Goal: Find specific page/section: Find specific page/section

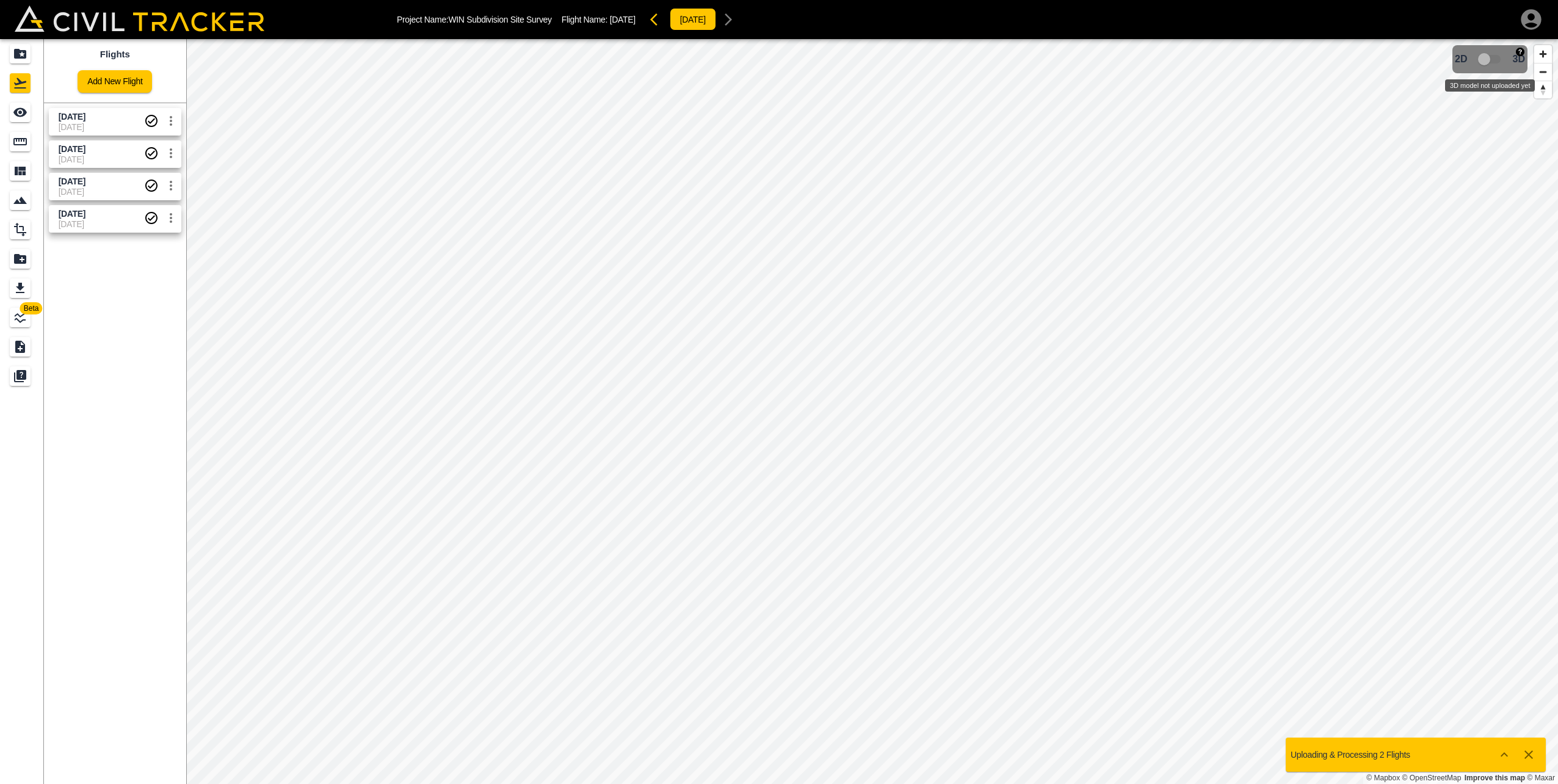
click at [1488, 58] on span "3D model not uploaded yet" at bounding box center [1490, 59] width 35 height 23
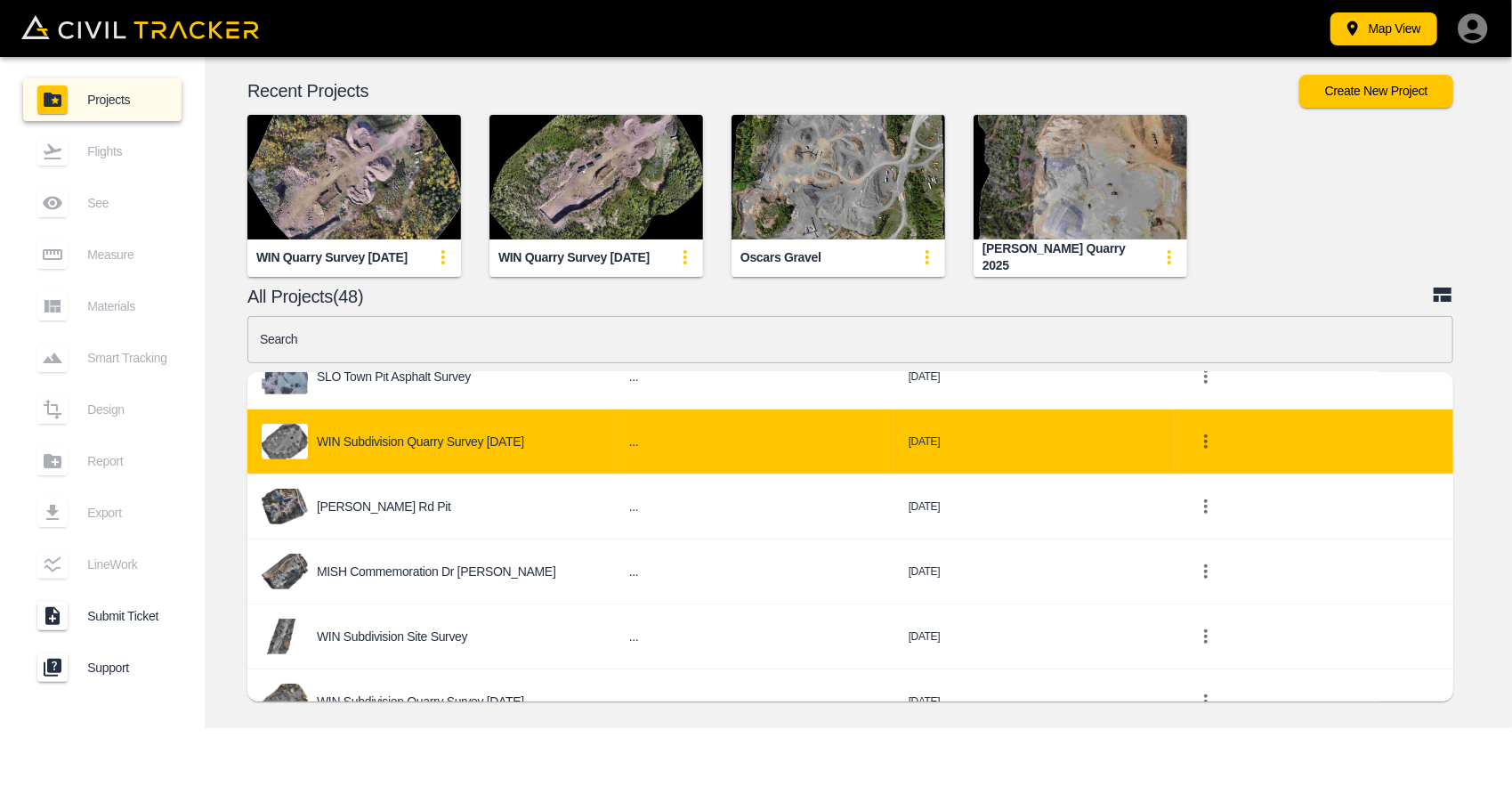
scroll to position [623, 0]
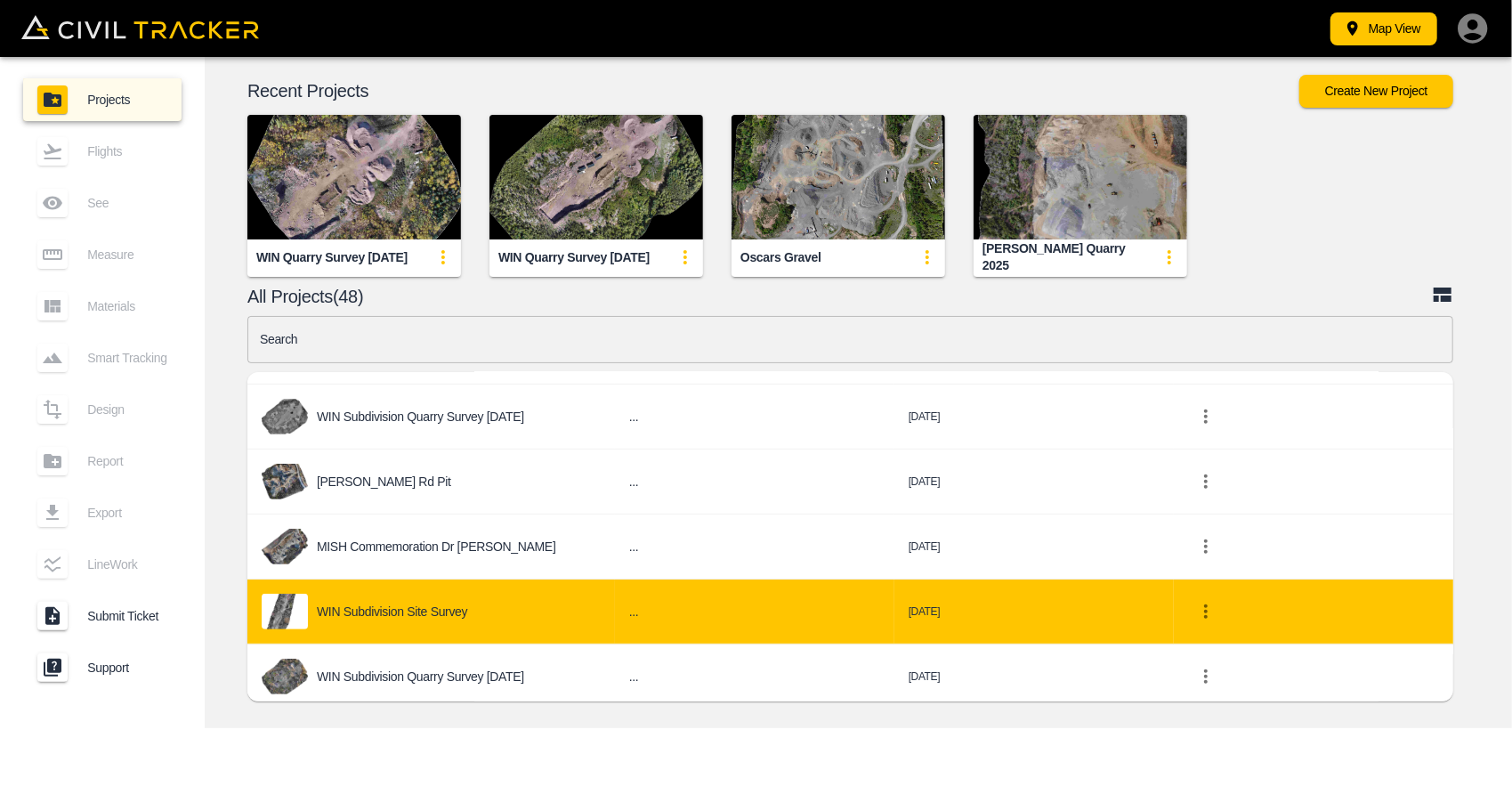
click at [446, 609] on p "WIN Subdivision Site Survey" at bounding box center [392, 611] width 151 height 14
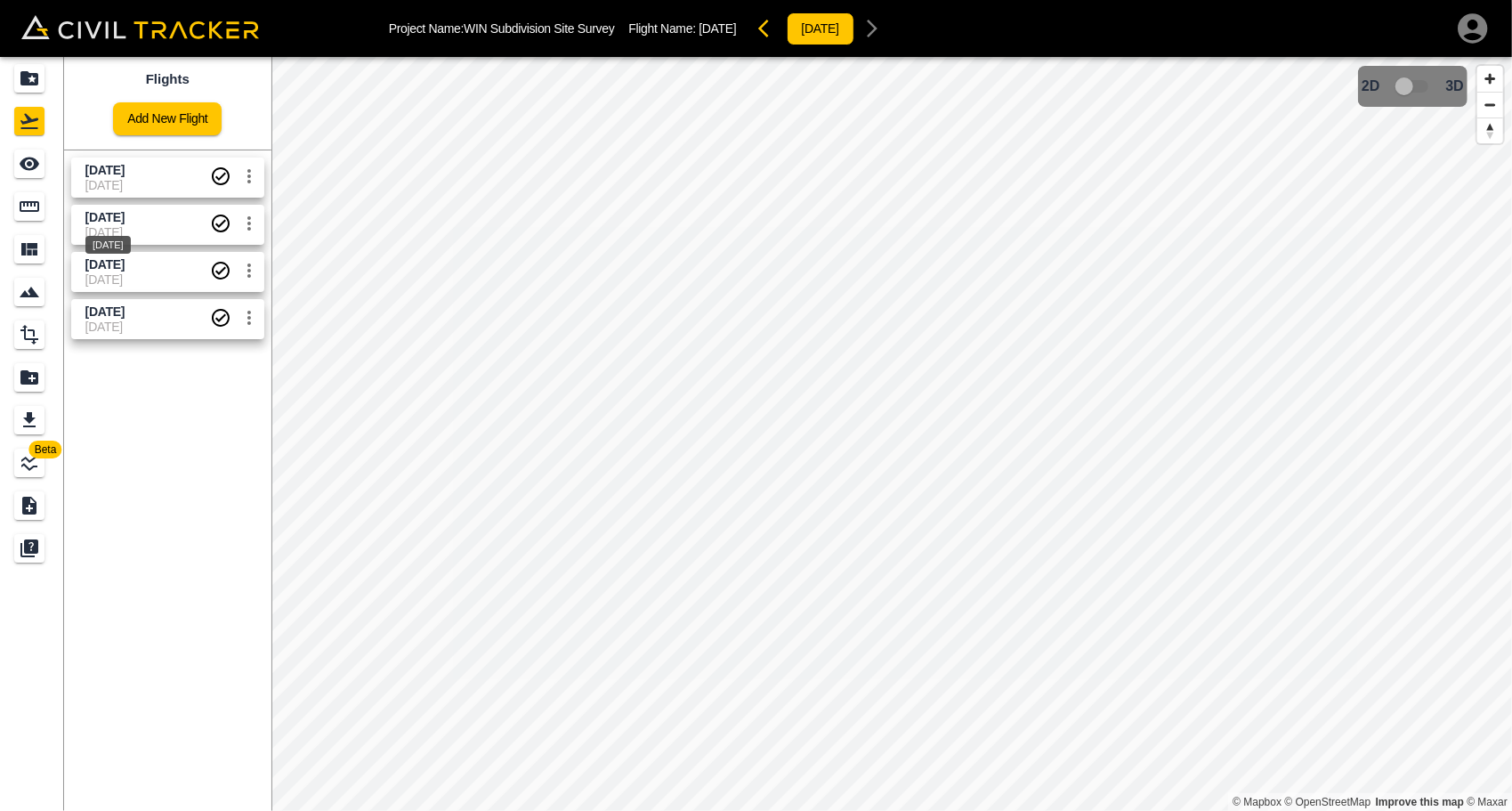
click at [124, 221] on span "[DATE]" at bounding box center [105, 217] width 39 height 14
click at [124, 169] on span "[DATE]" at bounding box center [105, 169] width 39 height 14
